Goal: Find specific page/section: Find specific page/section

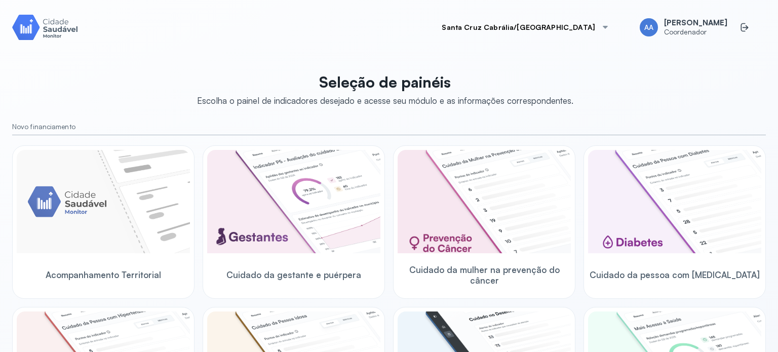
click at [606, 26] on div at bounding box center [605, 27] width 8 height 8
click at [185, 44] on div "Santa Cruz Cabrália/BA AA Andressa Alves Coordenador Seleção de painéis Escolha…" at bounding box center [389, 176] width 754 height 328
click at [439, 34] on div "Santa Cruz Cabrália/BA AA [PERSON_NAME] Coordenador" at bounding box center [389, 27] width 754 height 30
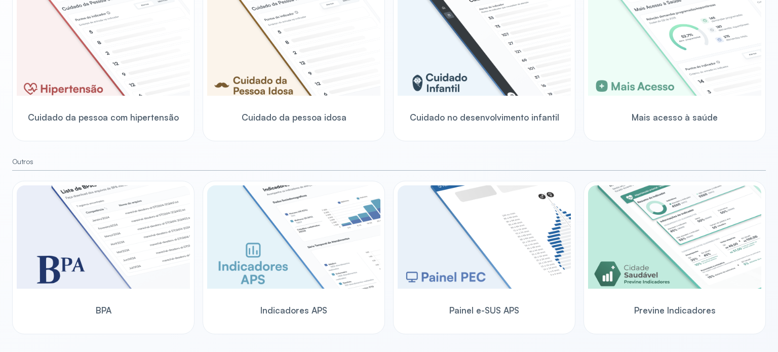
scroll to position [322, 0]
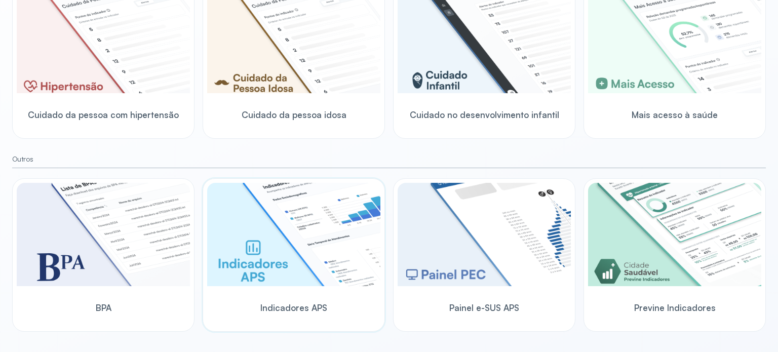
click at [290, 241] on img at bounding box center [293, 234] width 173 height 103
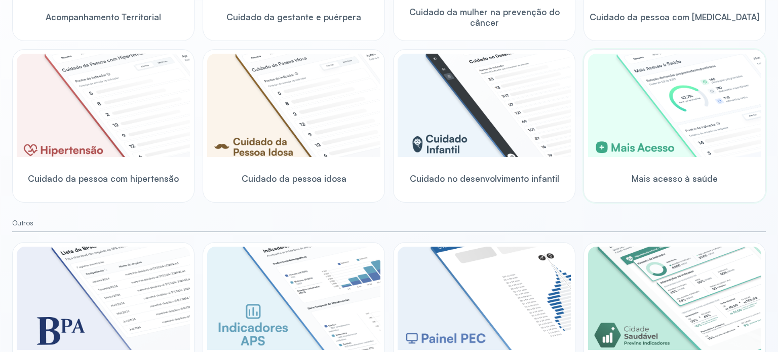
scroll to position [322, 0]
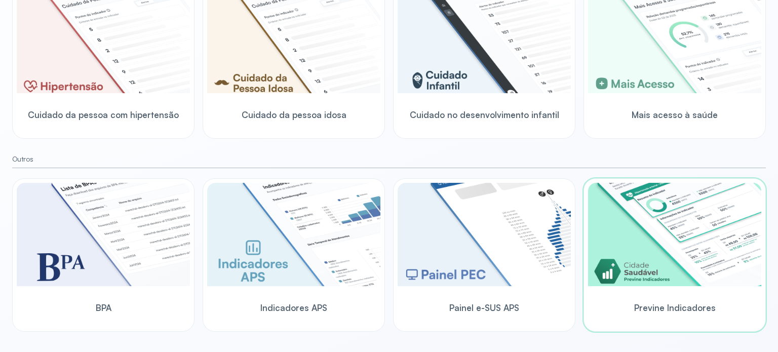
click at [655, 279] on img at bounding box center [674, 234] width 173 height 103
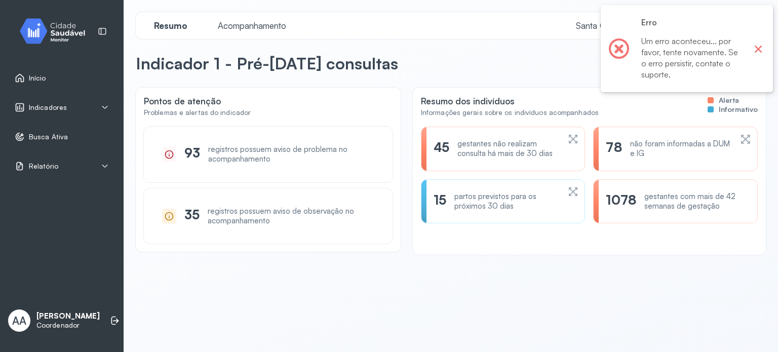
click at [758, 48] on button "×" at bounding box center [758, 48] width 13 height 13
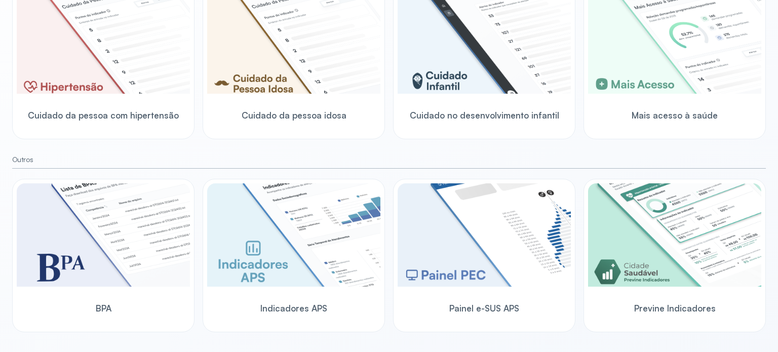
scroll to position [322, 0]
click at [426, 219] on img at bounding box center [484, 234] width 173 height 103
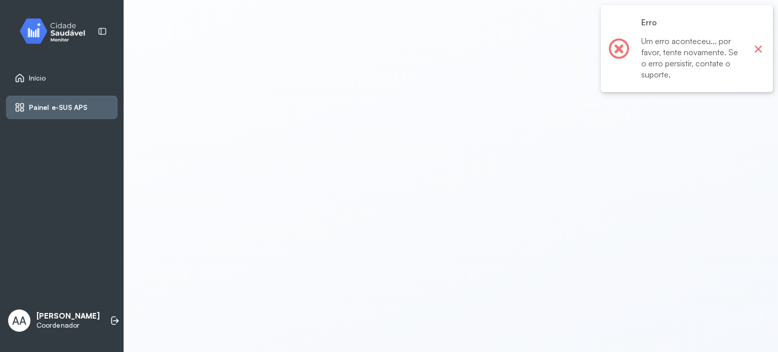
click at [761, 49] on button "×" at bounding box center [758, 48] width 13 height 13
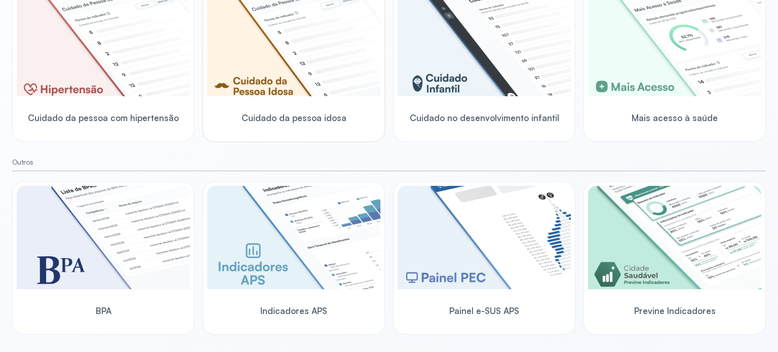
scroll to position [322, 0]
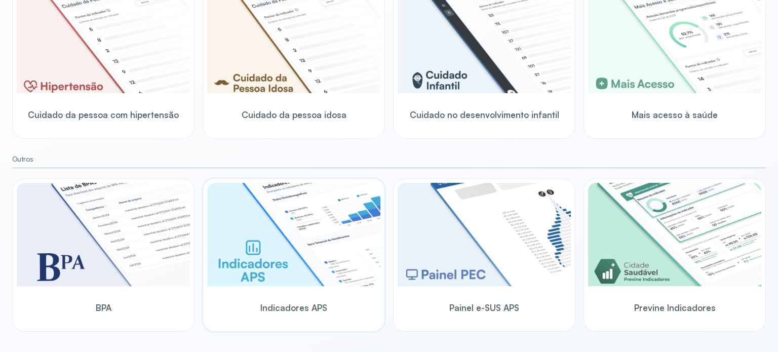
click at [249, 228] on img at bounding box center [293, 234] width 173 height 103
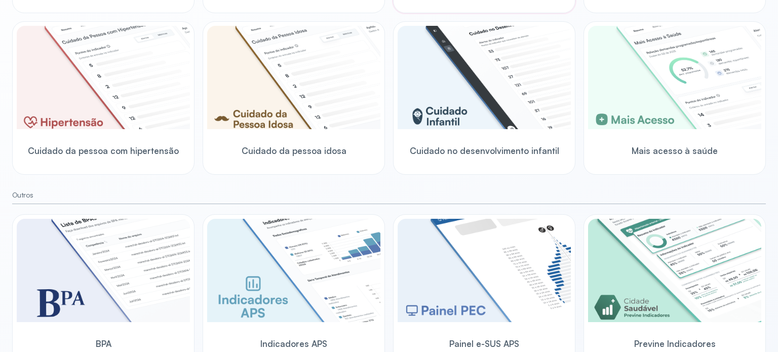
scroll to position [322, 0]
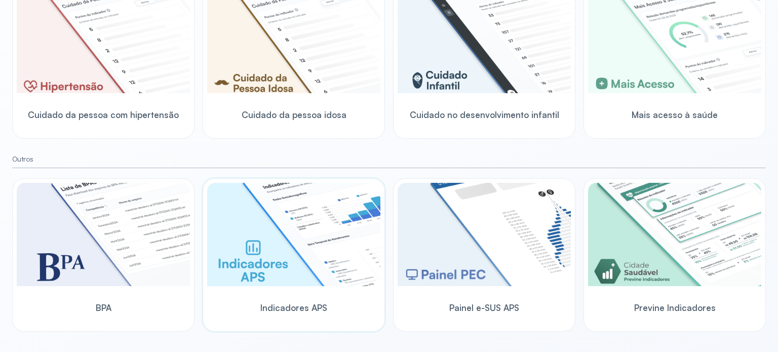
click at [283, 194] on img at bounding box center [293, 234] width 173 height 103
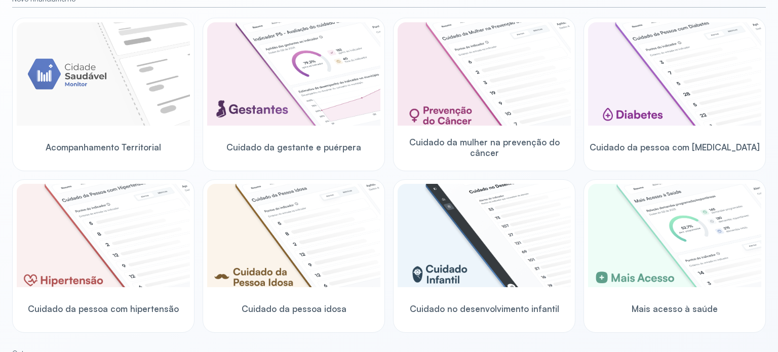
scroll to position [152, 0]
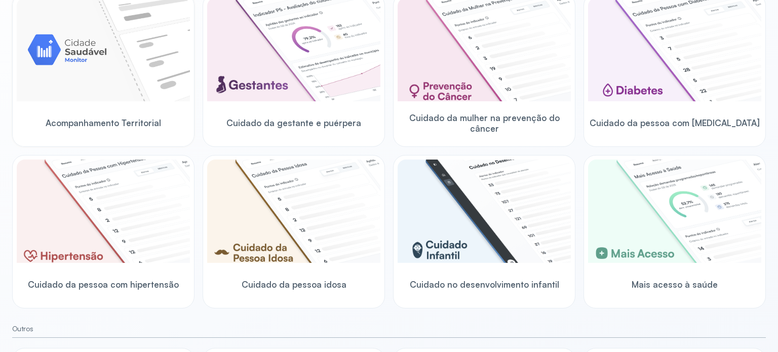
click at [105, 59] on img at bounding box center [103, 49] width 173 height 103
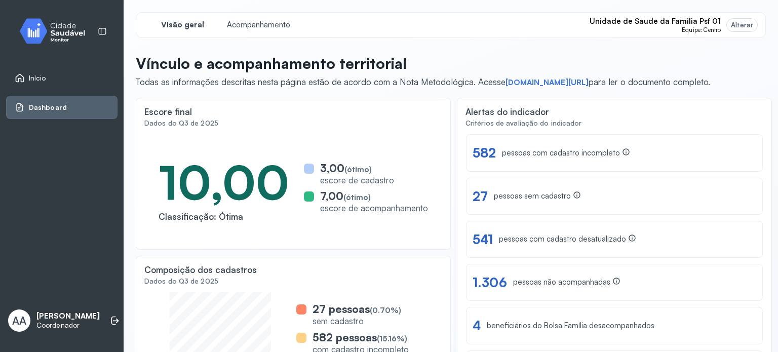
click at [487, 50] on div "Visão geral Acompanhamento Unidade de Saude da Familia Psf 01 Equipe: Centro Al…" at bounding box center [451, 188] width 630 height 352
click at [428, 53] on div "Visão geral Acompanhamento Unidade de Saude da Familia Psf 01 Equipe: Centro Al…" at bounding box center [451, 188] width 630 height 352
click at [26, 79] on div "Início" at bounding box center [30, 78] width 31 height 10
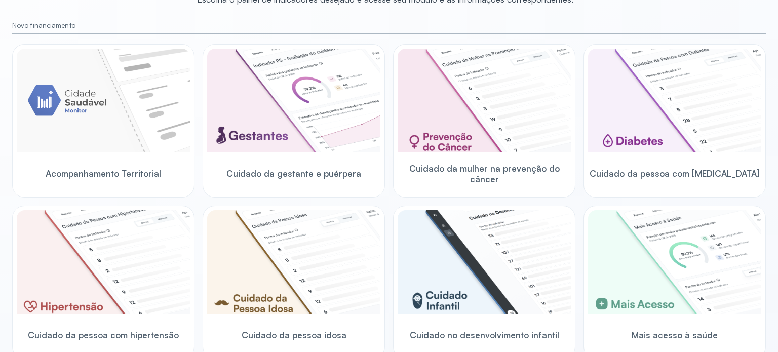
scroll to position [152, 0]
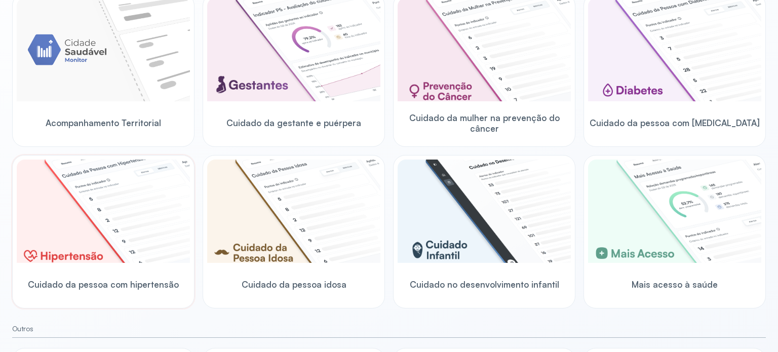
click at [121, 167] on img at bounding box center [103, 211] width 173 height 103
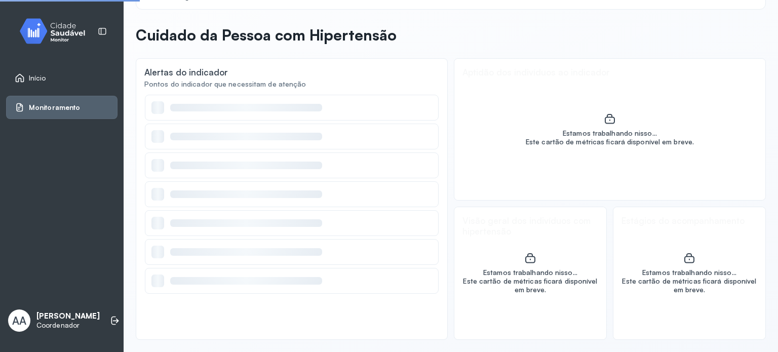
scroll to position [30, 0]
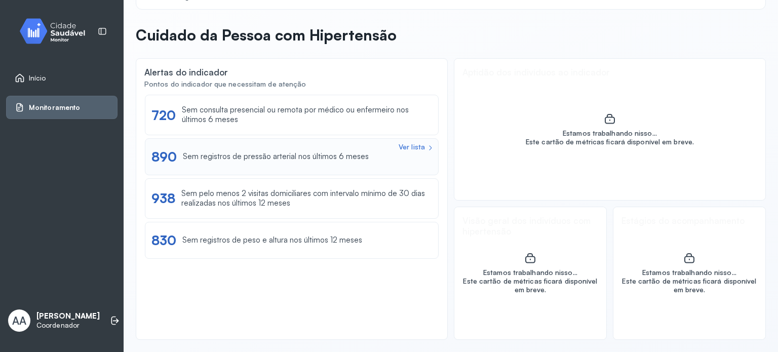
click at [410, 147] on div "Ver lista" at bounding box center [412, 147] width 26 height 9
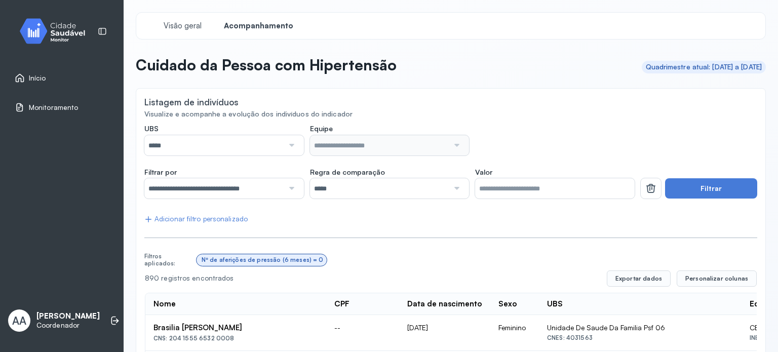
click at [290, 146] on div at bounding box center [291, 145] width 14 height 20
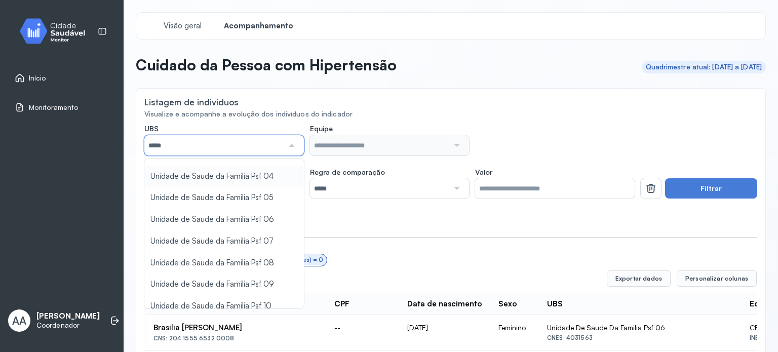
scroll to position [152, 0]
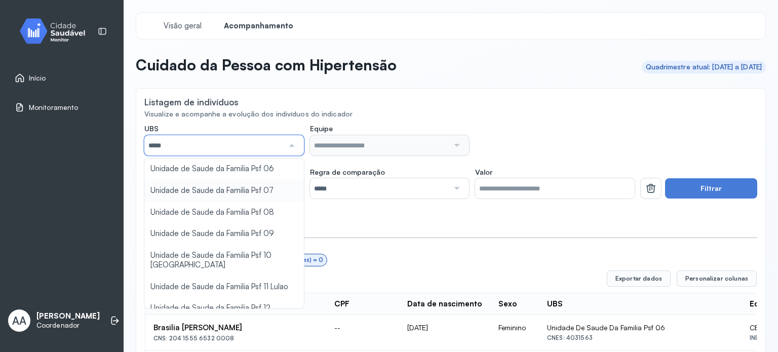
type input "*****"
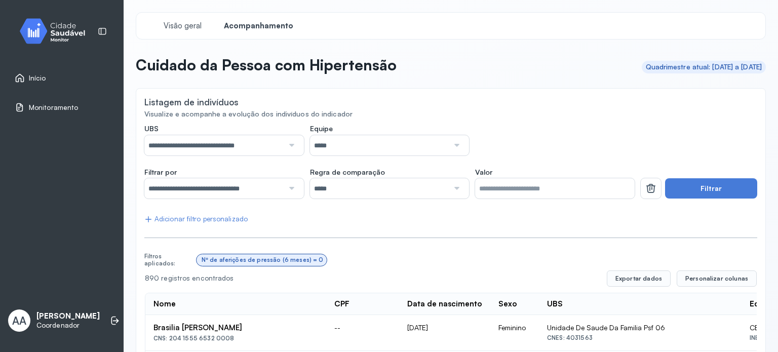
scroll to position [51, 0]
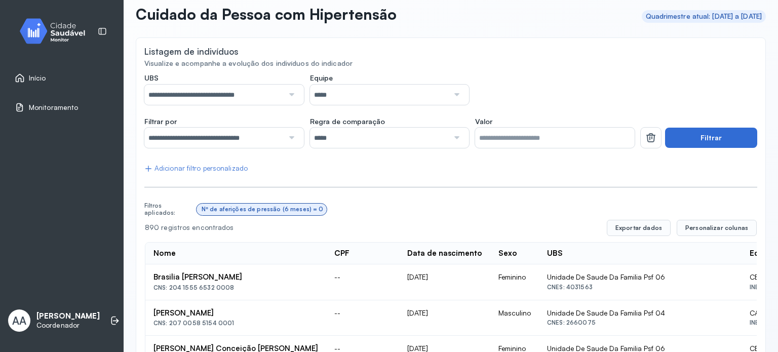
click at [685, 139] on button "Filtrar" at bounding box center [711, 138] width 92 height 20
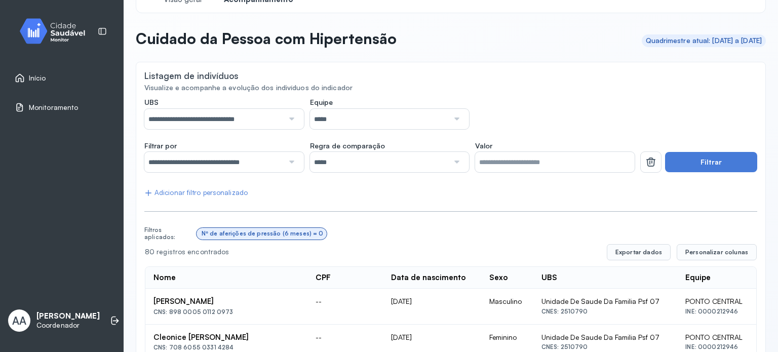
scroll to position [0, 0]
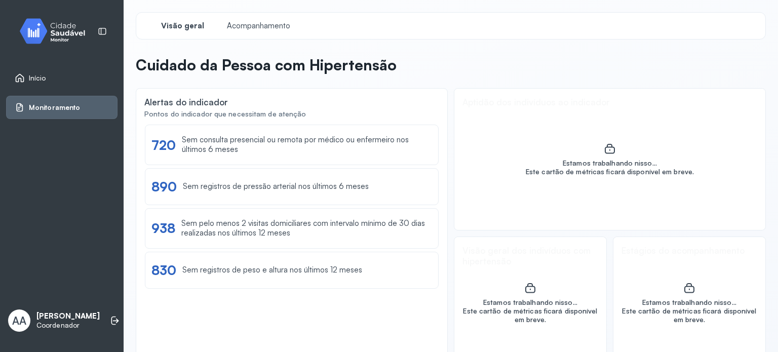
click at [36, 76] on span "Início" at bounding box center [37, 78] width 17 height 9
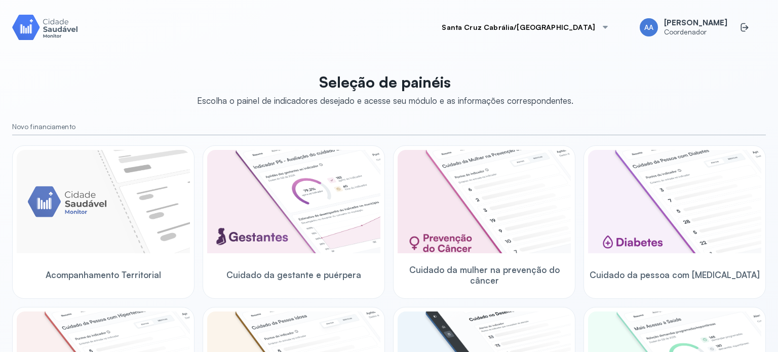
click at [740, 24] on icon at bounding box center [745, 27] width 10 height 10
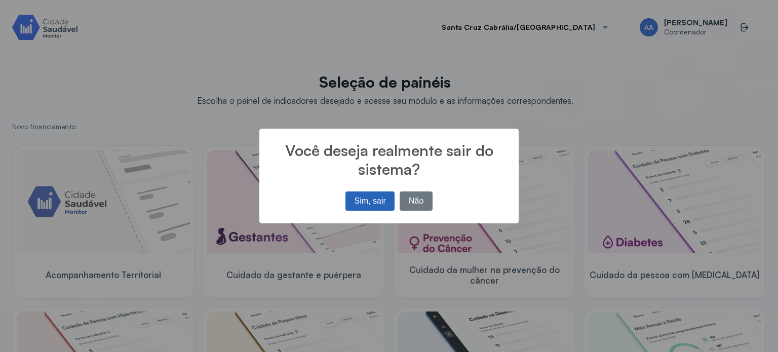
click at [361, 197] on button "Sim, sair" at bounding box center [370, 201] width 49 height 19
